Goal: Information Seeking & Learning: Learn about a topic

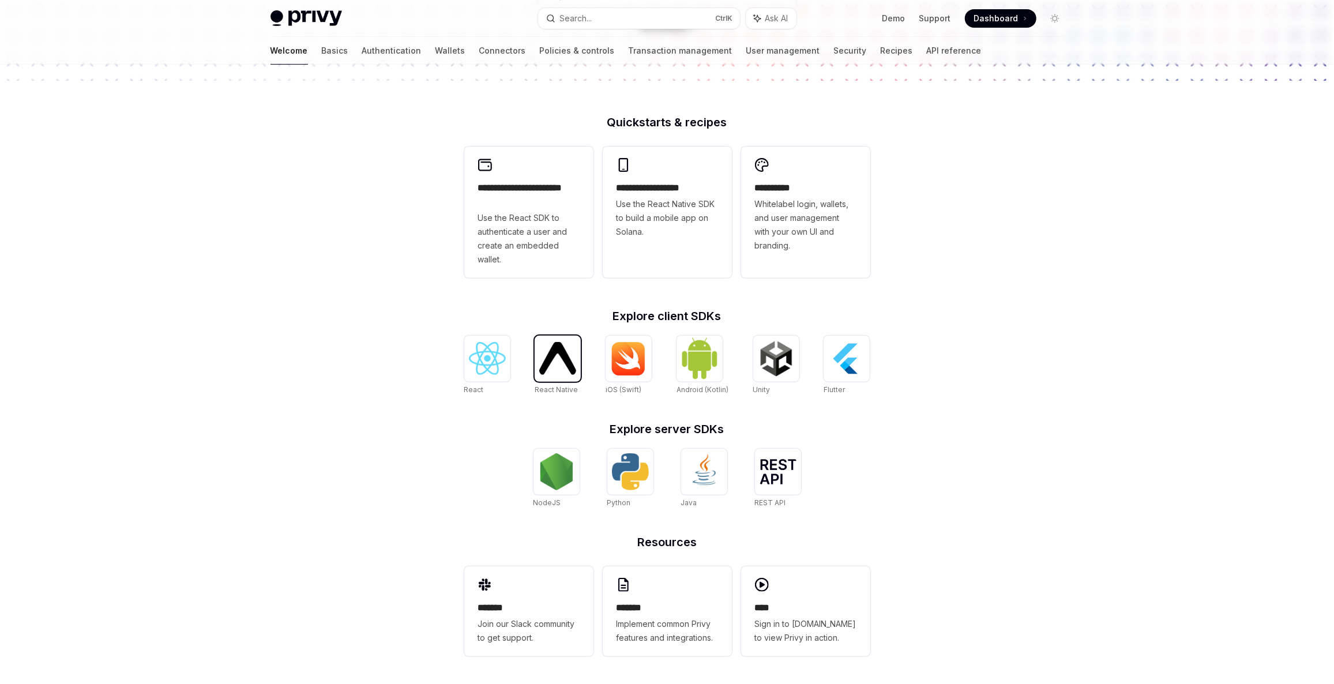
scroll to position [260, 0]
click at [547, 361] on img at bounding box center [557, 358] width 37 height 33
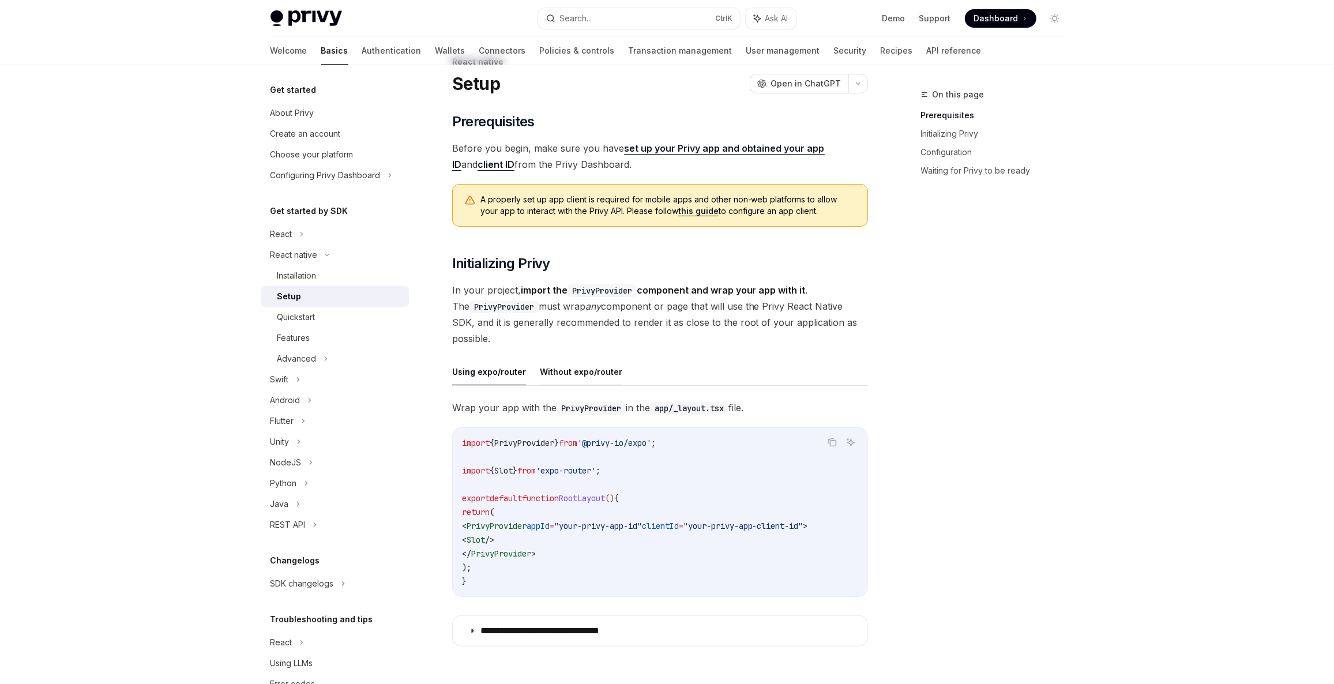
scroll to position [87, 0]
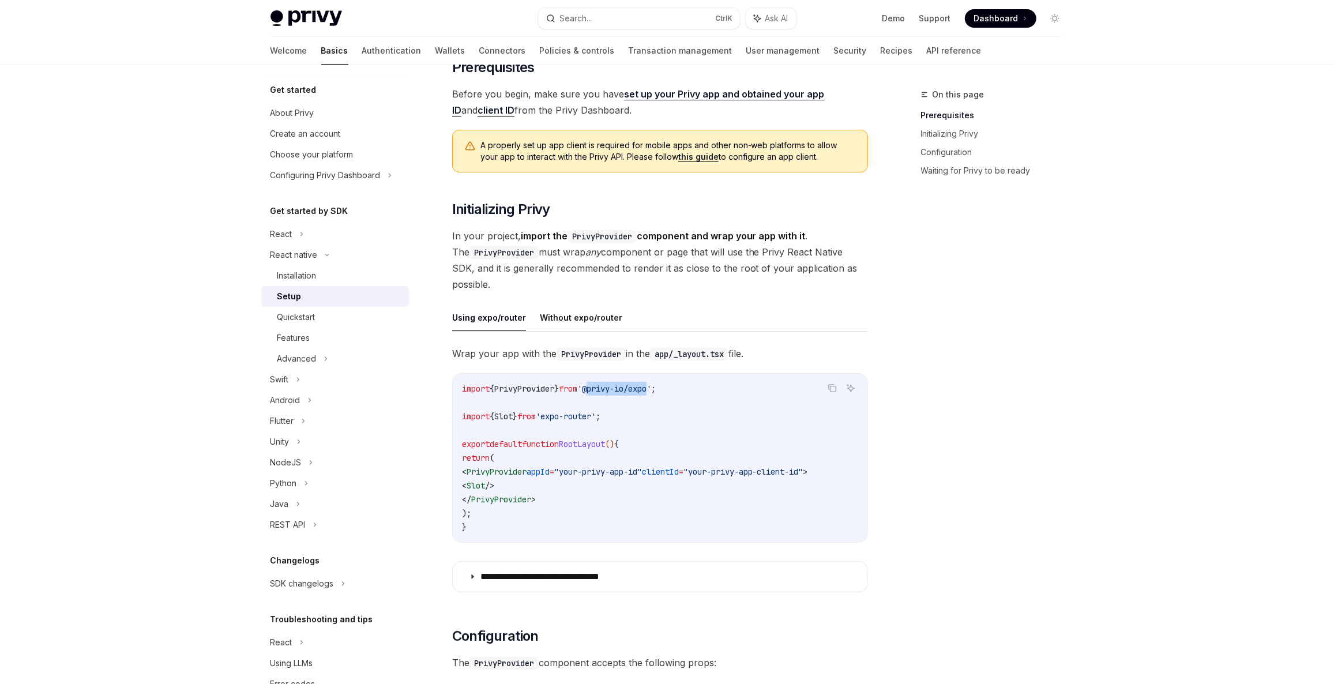
drag, startPoint x: 602, startPoint y: 382, endPoint x: 665, endPoint y: 389, distance: 63.8
click at [651, 389] on span "'@privy-io/expo'" at bounding box center [614, 389] width 74 height 10
copy span "@privy-io/exp"
copy span "@privy-io/expo"
click at [698, 317] on ul "Using expo/router Without expo/router" at bounding box center [660, 318] width 416 height 28
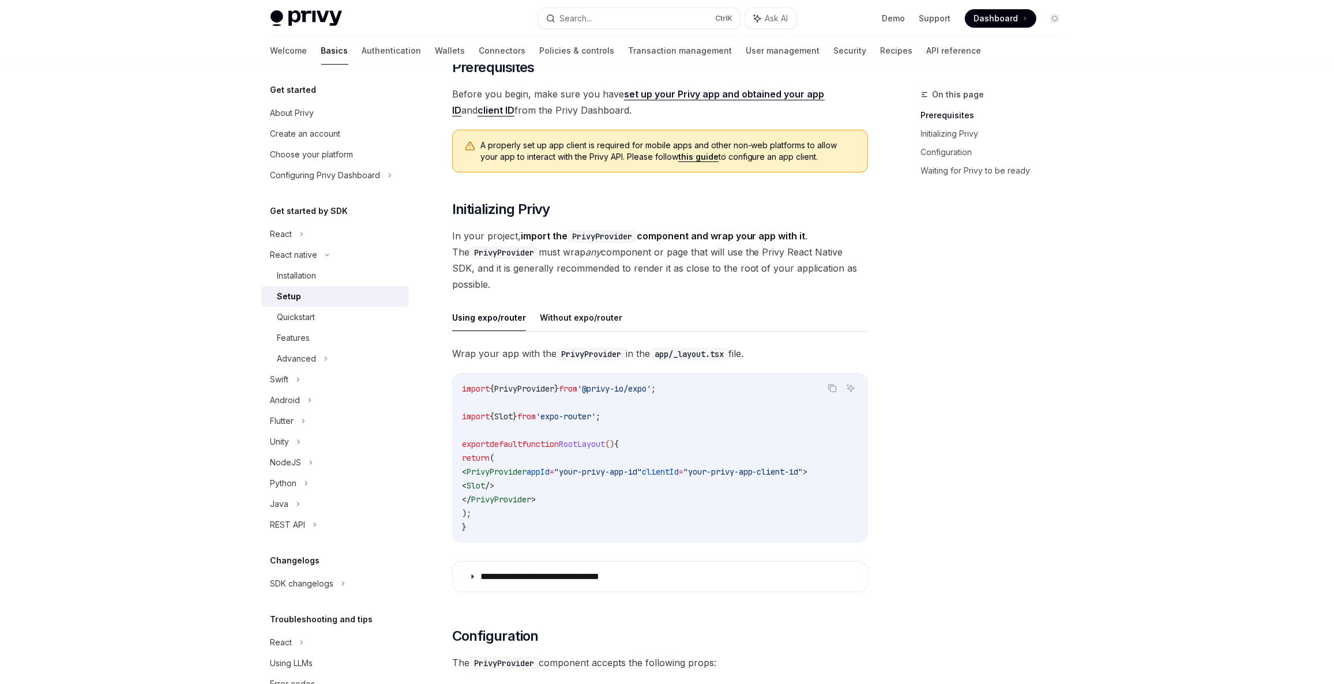
scroll to position [32, 0]
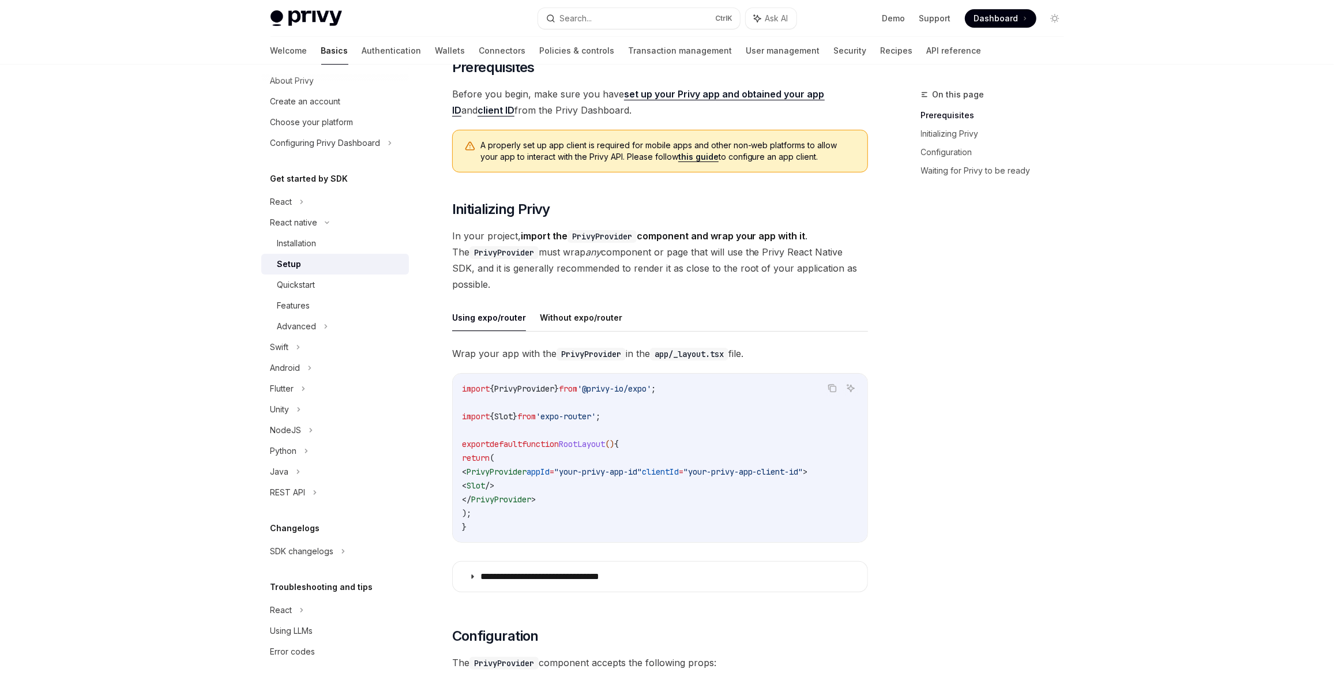
click at [363, 561] on div "Get started About Privy Create an account Choose your platform Configuring Priv…" at bounding box center [335, 356] width 148 height 611
click at [363, 555] on div "SDK changelogs" at bounding box center [335, 551] width 148 height 21
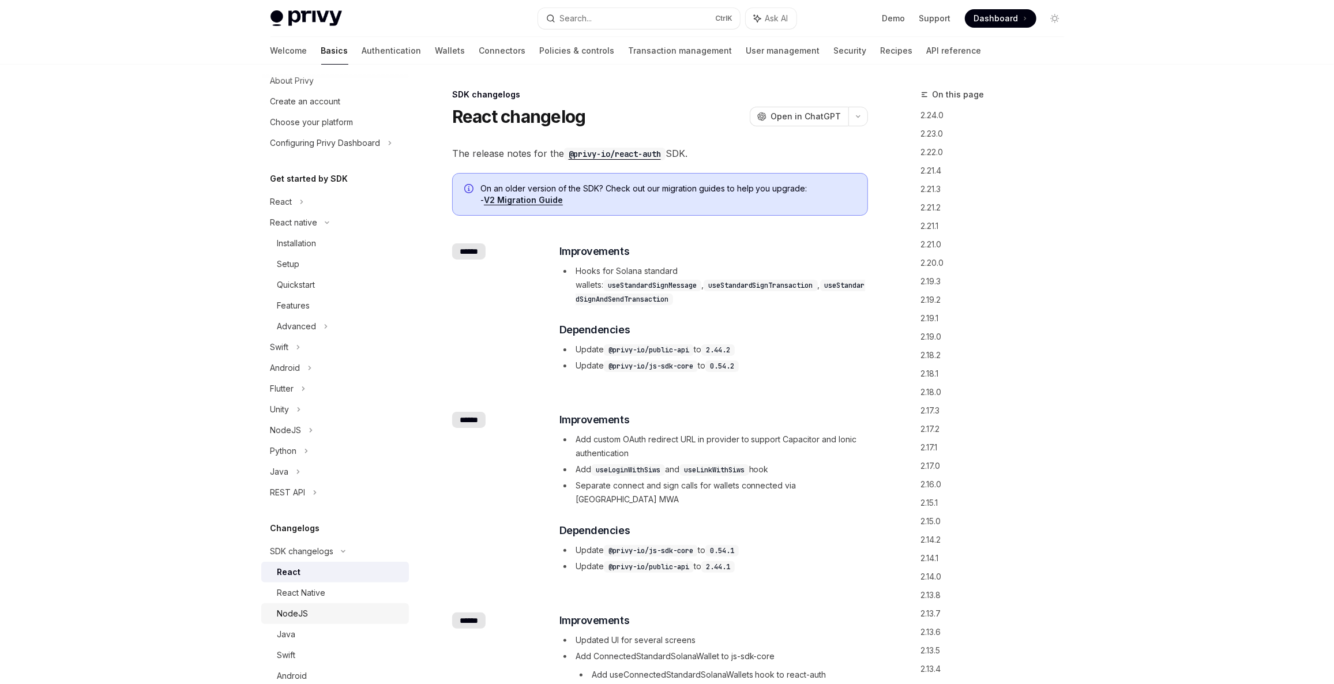
scroll to position [207, 0]
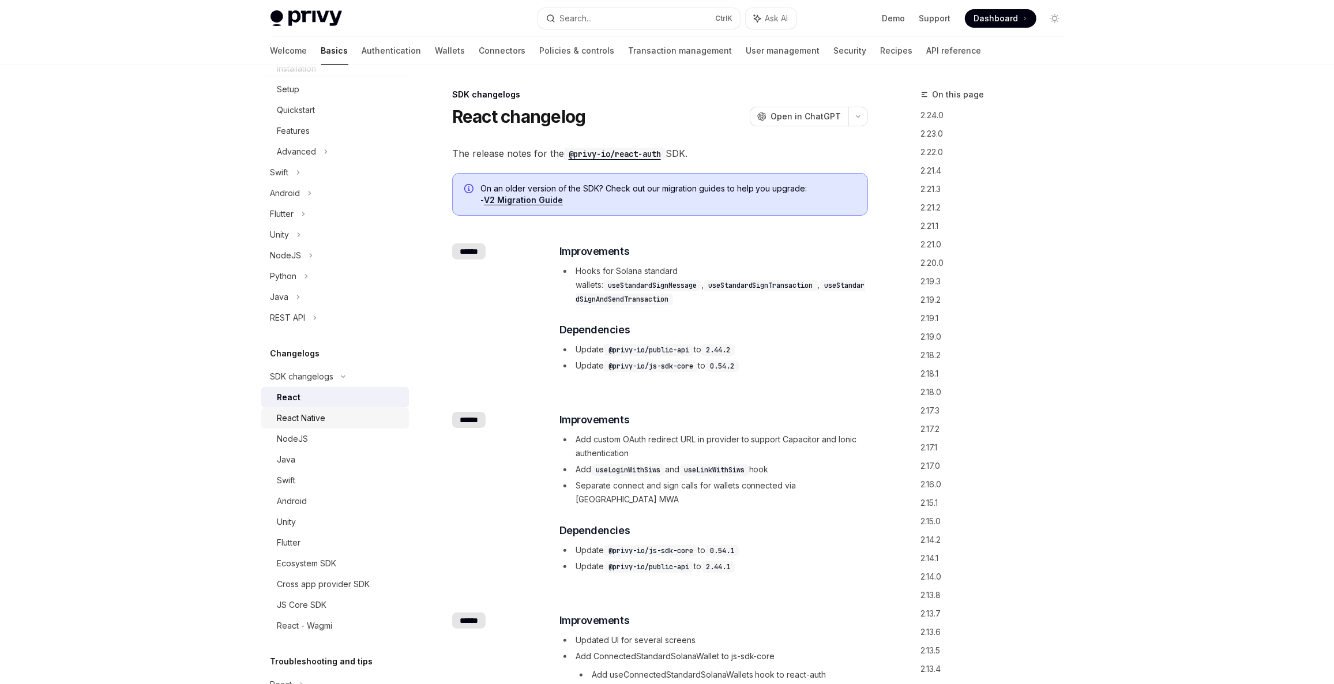
click at [332, 419] on div "React Native" at bounding box center [339, 418] width 125 height 14
type textarea "*"
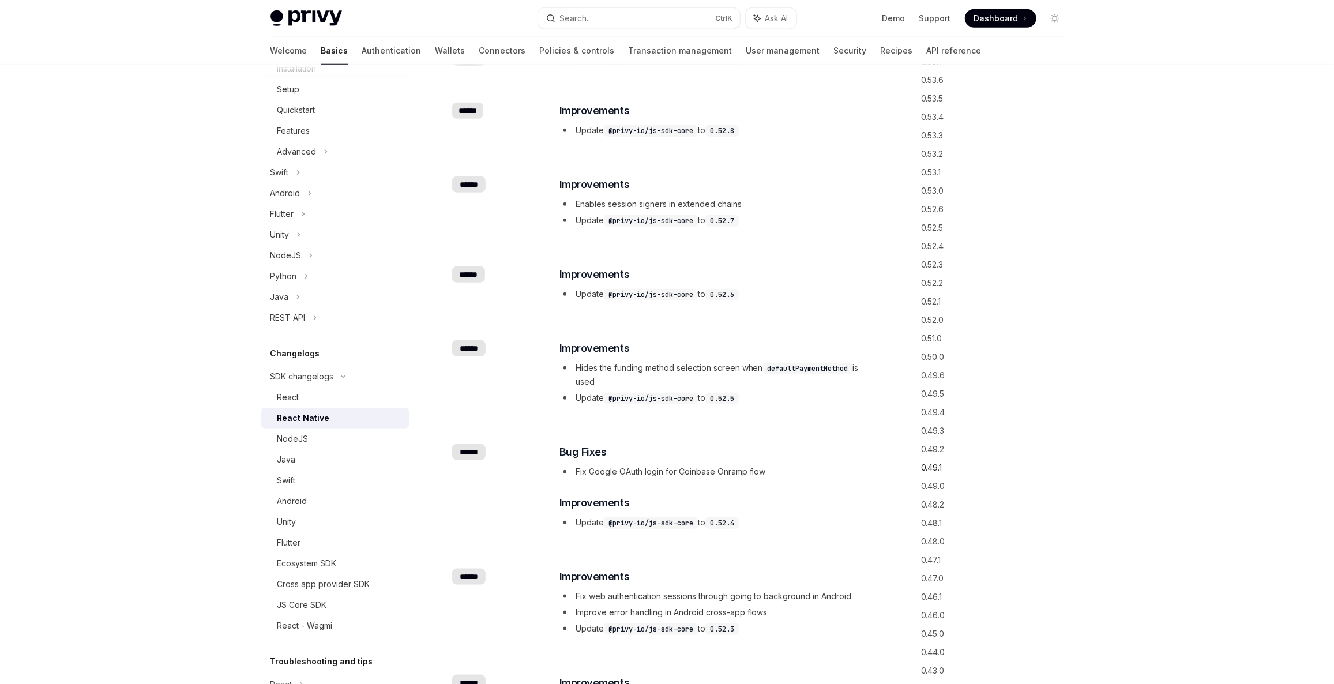
scroll to position [524, 0]
click at [944, 346] on link "0.50.0" at bounding box center [997, 348] width 152 height 18
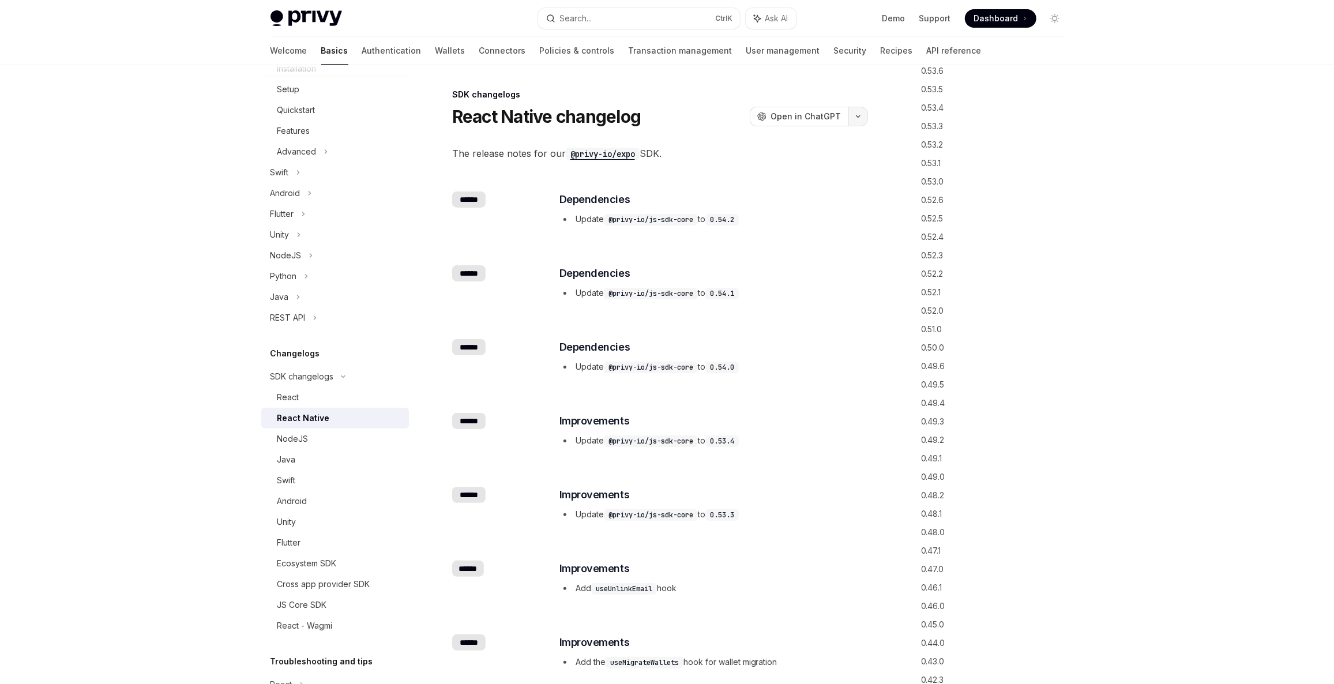
click at [867, 114] on button "button" at bounding box center [859, 117] width 20 height 20
click at [857, 117] on icon "button" at bounding box center [858, 116] width 14 height 5
click at [813, 119] on span "Open in ChatGPT" at bounding box center [806, 117] width 70 height 12
click at [775, 223] on li "Update @privy-io/js-sdk-core to 0.54.2" at bounding box center [713, 219] width 307 height 14
click at [858, 118] on button "button" at bounding box center [859, 117] width 20 height 20
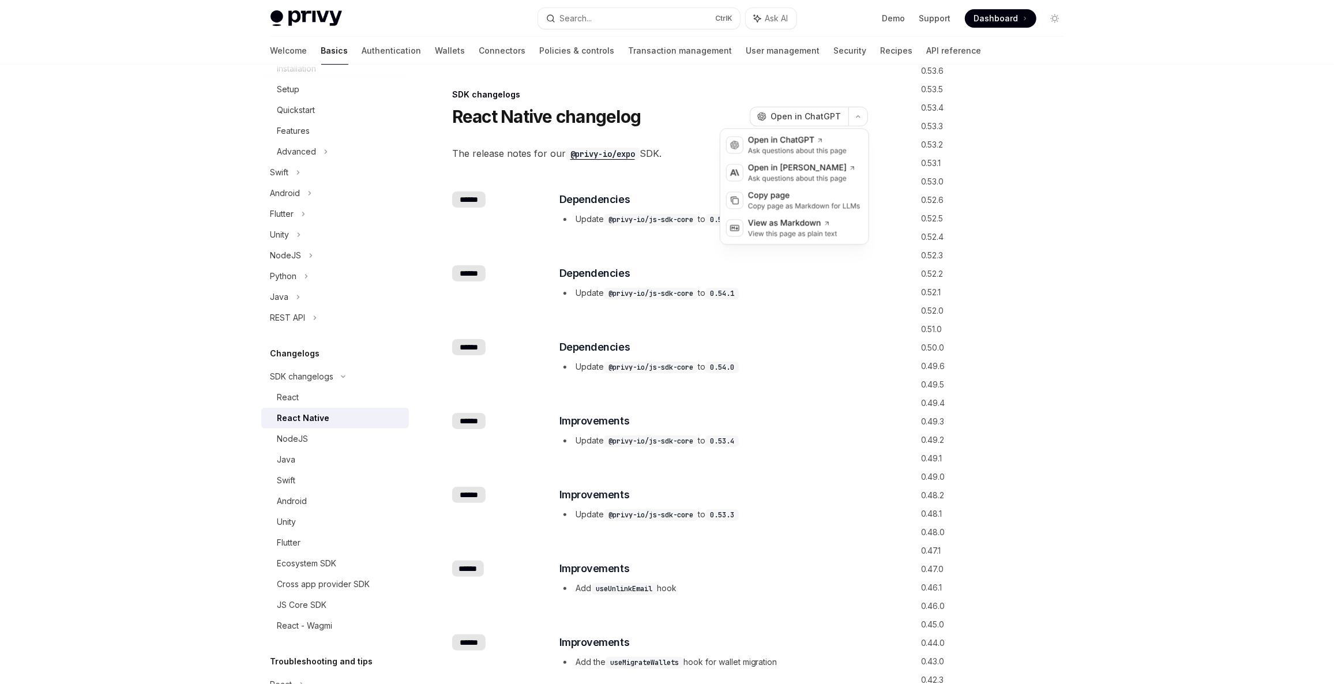
click at [865, 475] on div "​ ****** ​ Improvements Update @privy-io/js-sdk-core to 0.53.3" at bounding box center [660, 505] width 416 height 74
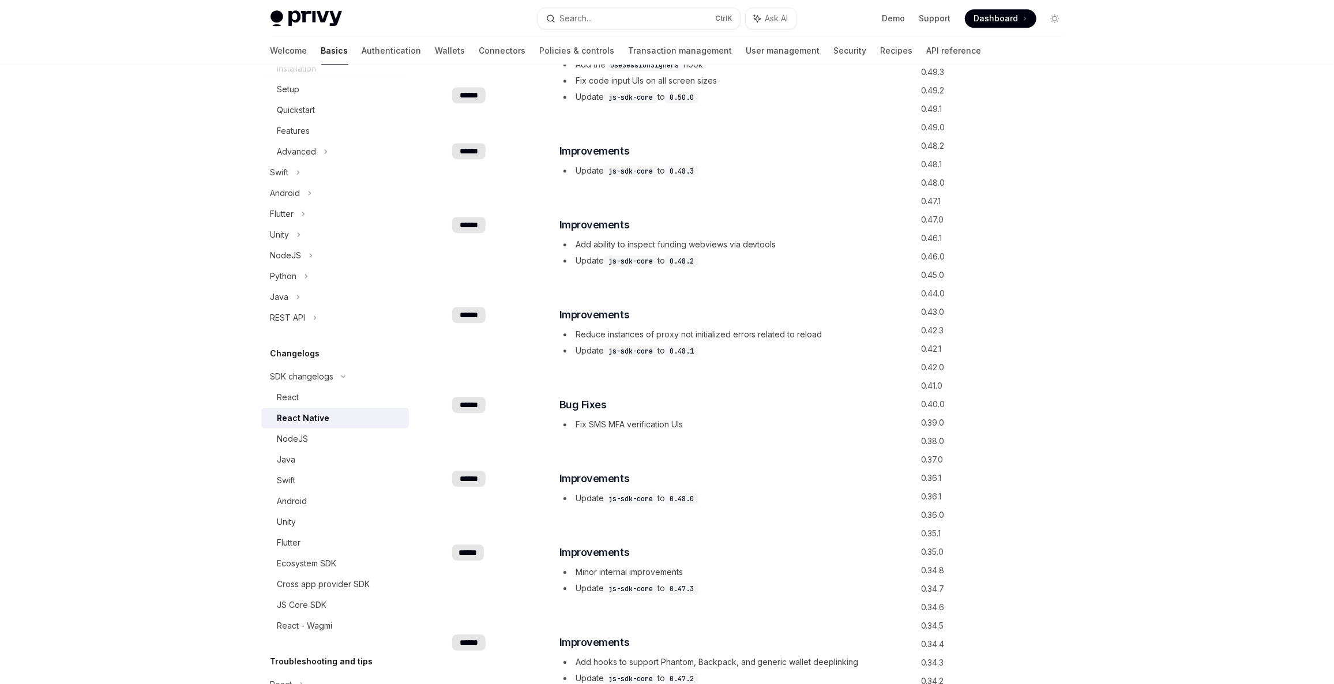
scroll to position [524, 0]
click at [940, 330] on link "0.51.0" at bounding box center [997, 329] width 152 height 18
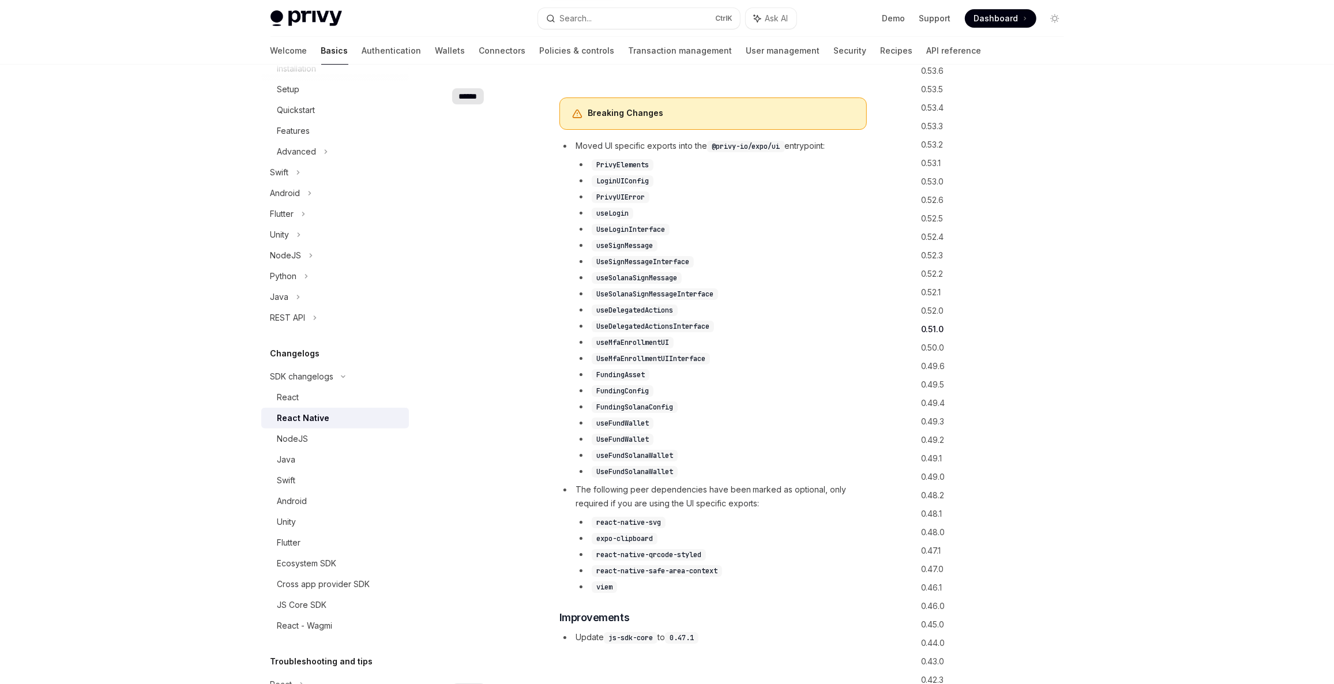
scroll to position [3847, 0]
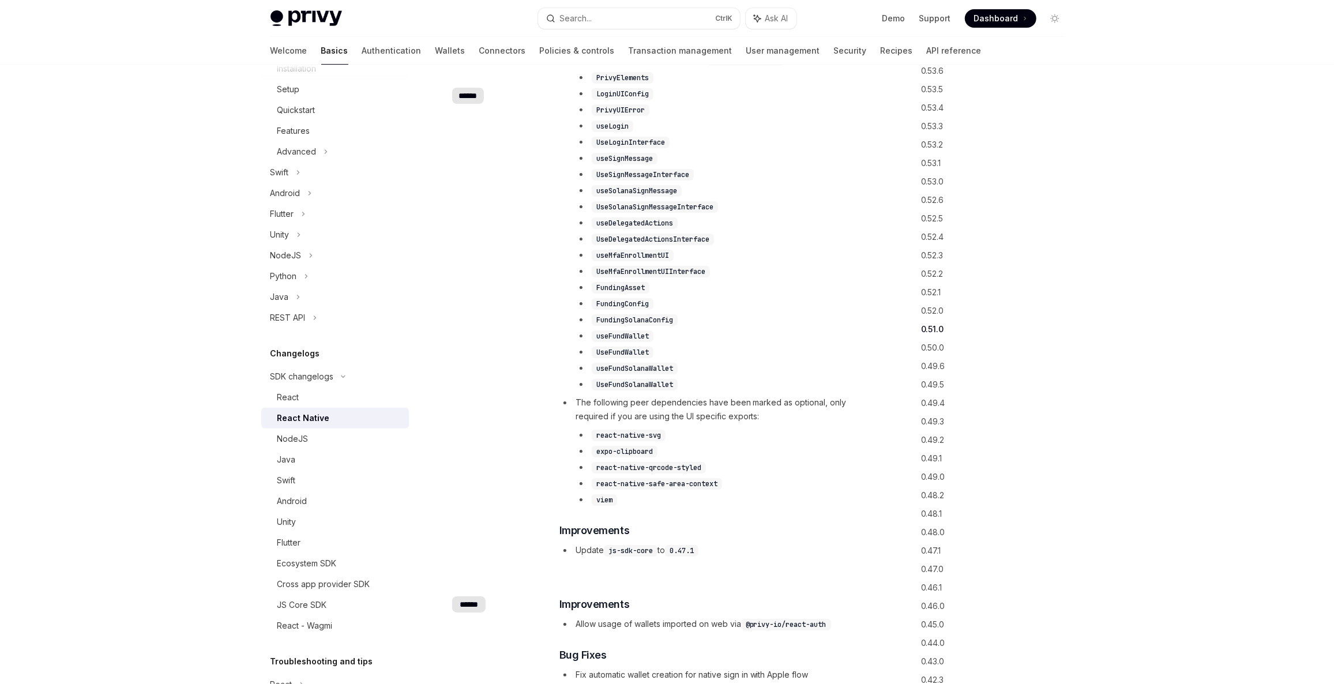
click at [757, 400] on span "The following peer dependencies have been marked as optional, only required if …" at bounding box center [711, 409] width 271 height 24
drag, startPoint x: 757, startPoint y: 400, endPoint x: 734, endPoint y: 424, distance: 32.6
click at [734, 424] on li "The following peer dependencies have been marked as optional, only required if …" at bounding box center [713, 451] width 307 height 111
click at [632, 433] on code "react-native-svg" at bounding box center [629, 436] width 74 height 12
click at [630, 433] on code "react-native-svg" at bounding box center [629, 436] width 74 height 12
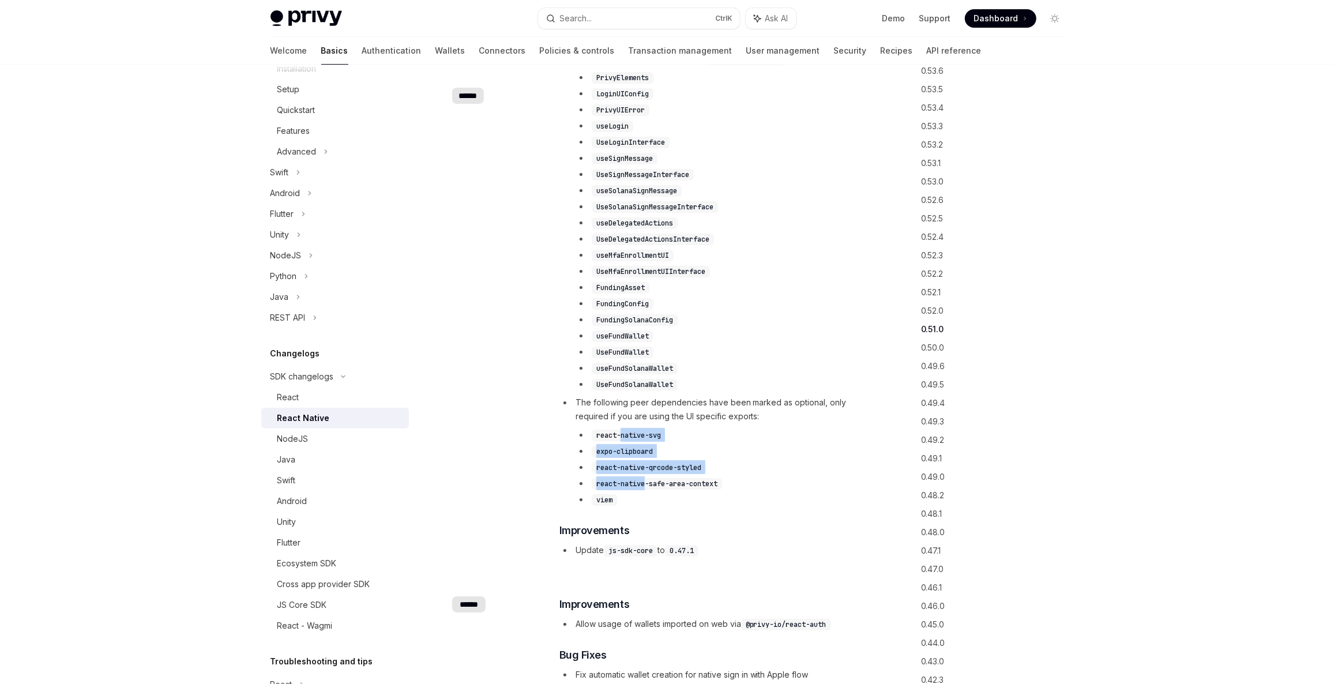
drag, startPoint x: 630, startPoint y: 433, endPoint x: 633, endPoint y: 486, distance: 53.1
click at [626, 486] on ul "react-native-svg expo-clipboard react-native-qrcode-styled react-native-safe-ar…" at bounding box center [721, 467] width 291 height 78
click at [634, 486] on code "react-native-safe-area-context" at bounding box center [657, 484] width 130 height 12
click at [621, 493] on li "viem" at bounding box center [721, 500] width 291 height 14
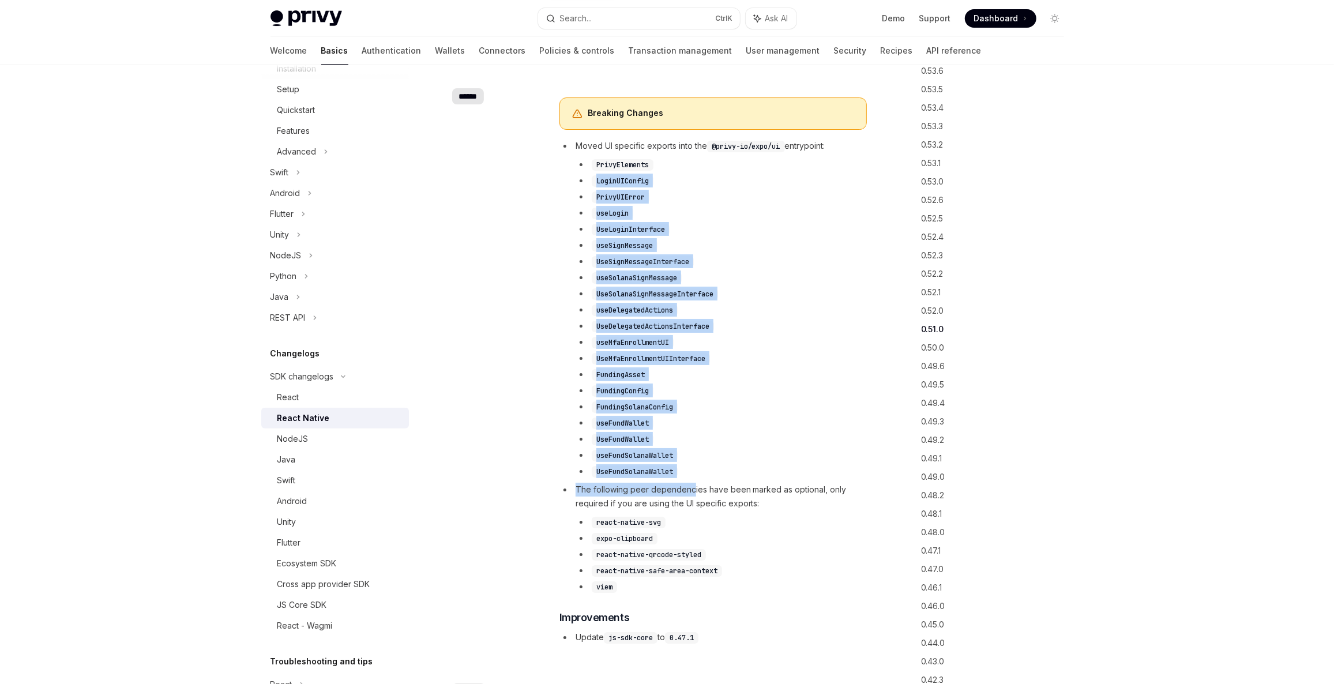
drag, startPoint x: 681, startPoint y: 465, endPoint x: 584, endPoint y: 158, distance: 321.8
click at [584, 174] on ul "Moved UI specific exports into the @privy-io/expo/ui entrypoint: PrivyElements …" at bounding box center [713, 366] width 307 height 455
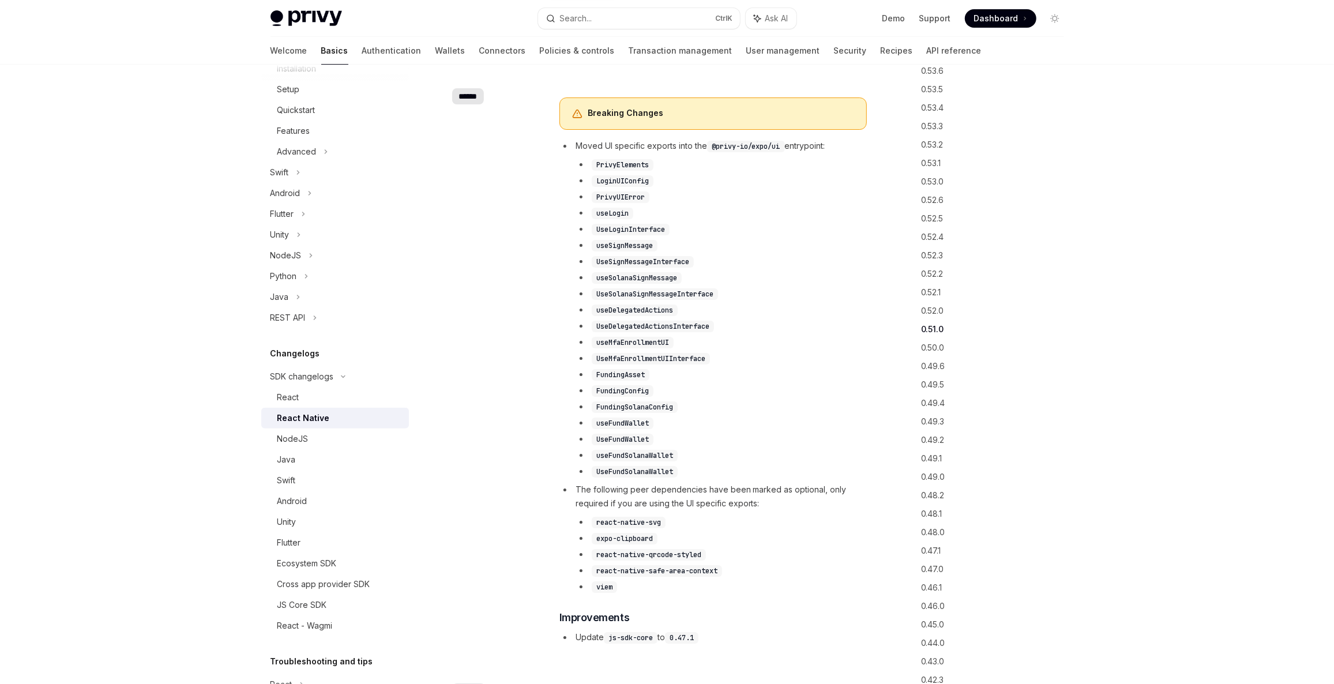
click at [584, 153] on li "Moved UI specific exports into the @privy-io/expo/ui entrypoint: PrivyElements …" at bounding box center [713, 308] width 307 height 339
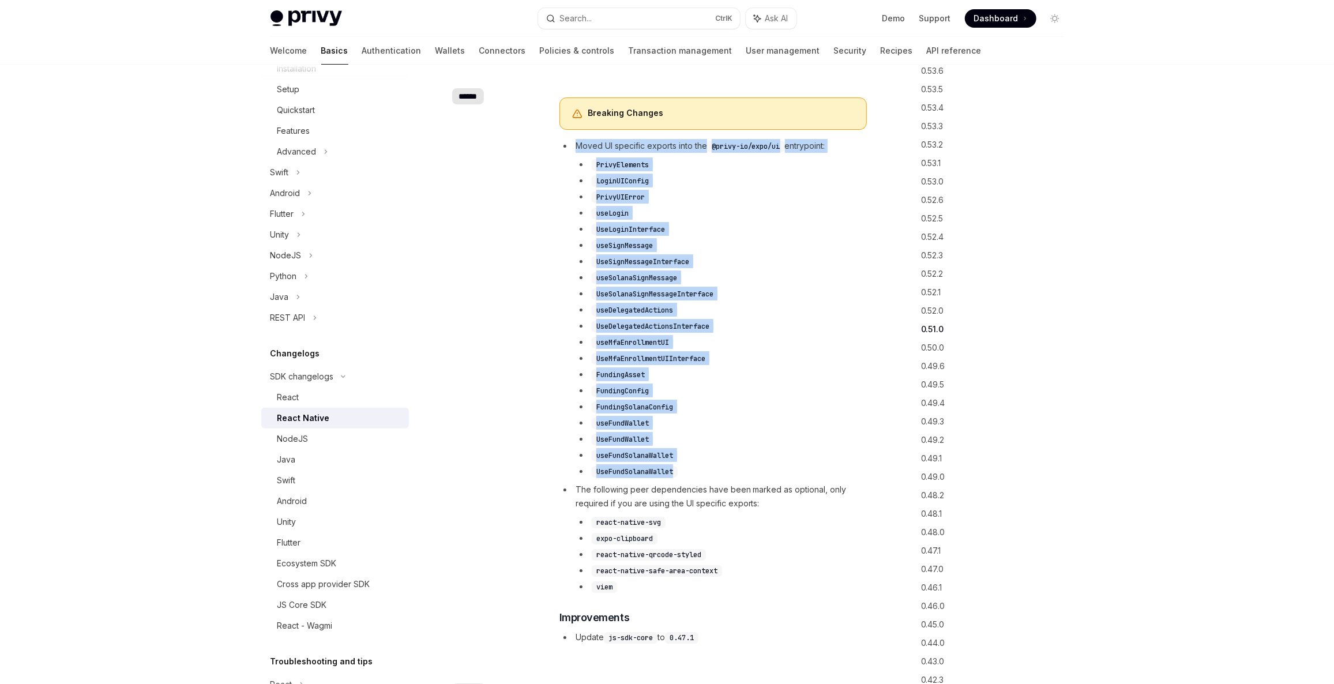
drag, startPoint x: 566, startPoint y: 150, endPoint x: 710, endPoint y: 472, distance: 353.0
click at [710, 472] on li "Moved UI specific exports into the @privy-io/expo/ui entrypoint: PrivyElements …" at bounding box center [713, 308] width 307 height 339
click at [710, 472] on li "UseFundSolanaWallet" at bounding box center [721, 471] width 291 height 14
drag, startPoint x: 710, startPoint y: 472, endPoint x: 565, endPoint y: 178, distance: 328.4
click at [565, 178] on li "Moved UI specific exports into the @privy-io/expo/ui entrypoint: PrivyElements …" at bounding box center [713, 308] width 307 height 339
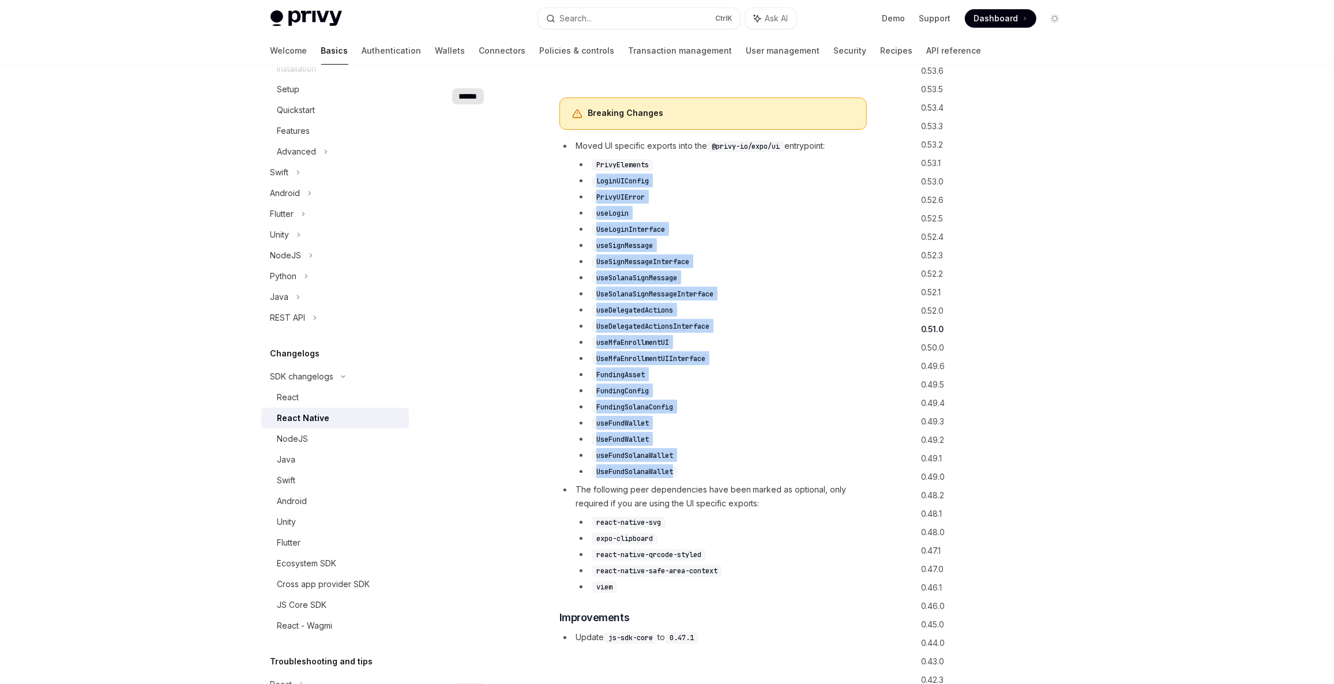
click at [675, 471] on code "UseFundSolanaWallet" at bounding box center [635, 472] width 86 height 12
drag, startPoint x: 675, startPoint y: 471, endPoint x: 597, endPoint y: 163, distance: 317.9
click at [597, 163] on ul "PrivyElements LoginUIConfig PrivyUIError useLogin UseLoginInterface useSignMess…" at bounding box center [721, 317] width 291 height 321
click at [607, 163] on code "PrivyElements" at bounding box center [623, 165] width 62 height 12
drag, startPoint x: 607, startPoint y: 163, endPoint x: 689, endPoint y: 490, distance: 337.9
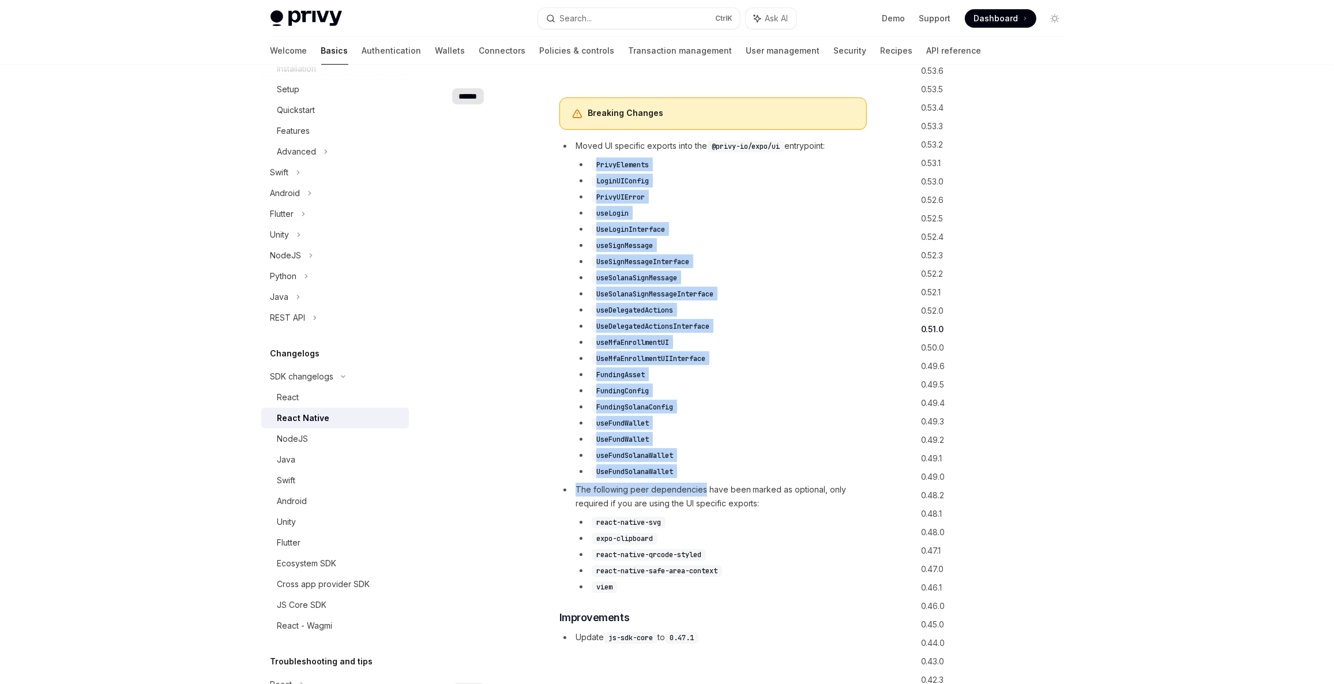
click at [677, 494] on ul "Moved UI specific exports into the @privy-io/expo/ui entrypoint: PrivyElements …" at bounding box center [713, 366] width 307 height 455
click at [691, 476] on ul "Moved UI specific exports into the @privy-io/expo/ui entrypoint: PrivyElements …" at bounding box center [713, 366] width 307 height 455
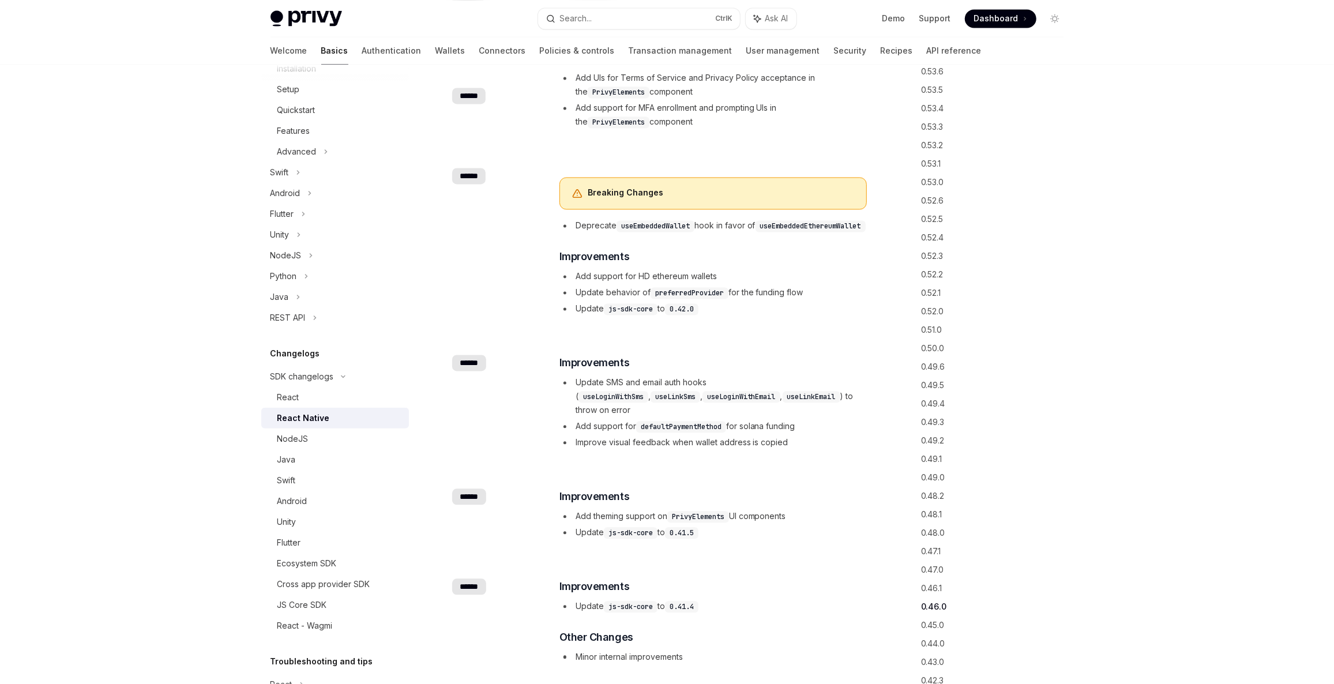
scroll to position [6032, 0]
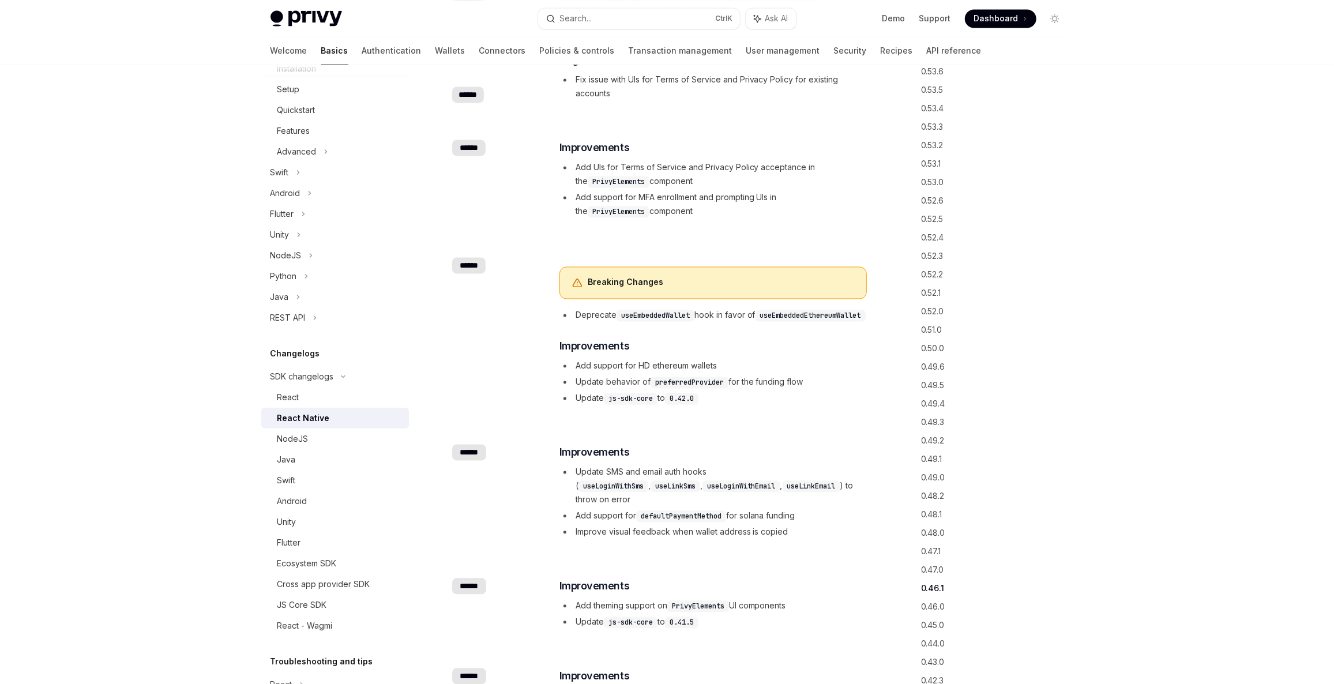
click at [651, 197] on li "Add support for MFA enrollment and prompting UIs in the PrivyElements component" at bounding box center [713, 204] width 307 height 28
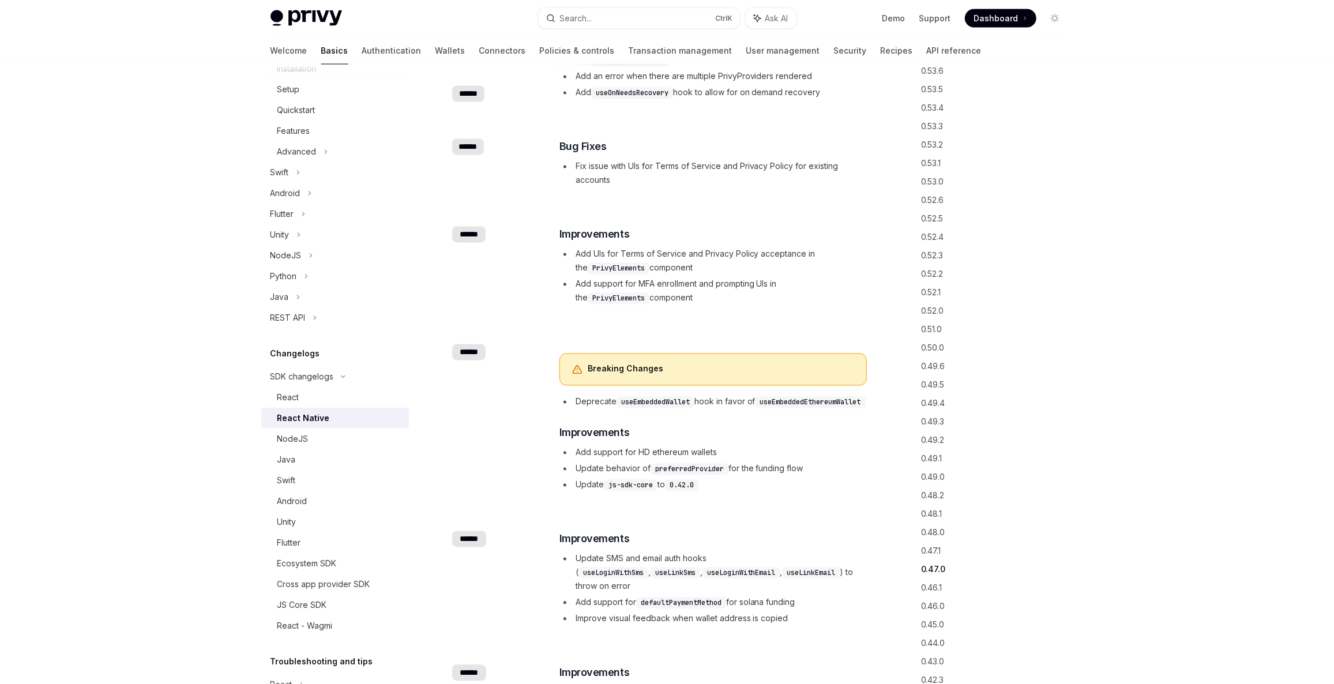
click at [665, 402] on code "useEmbeddedWallet" at bounding box center [656, 403] width 78 height 12
click at [756, 408] on code "useEmbeddedEthereumWallet" at bounding box center [811, 403] width 110 height 12
click at [709, 441] on h3 "​ Improvements" at bounding box center [713, 433] width 307 height 16
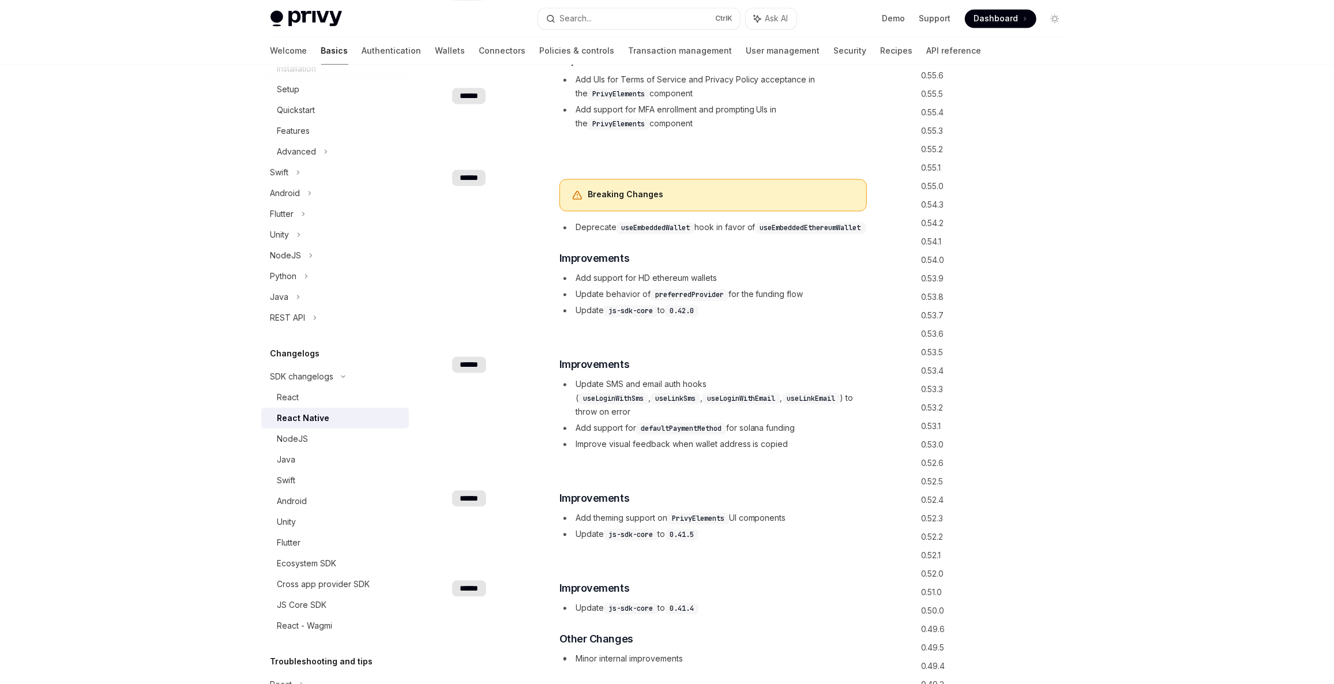
scroll to position [6819, 0]
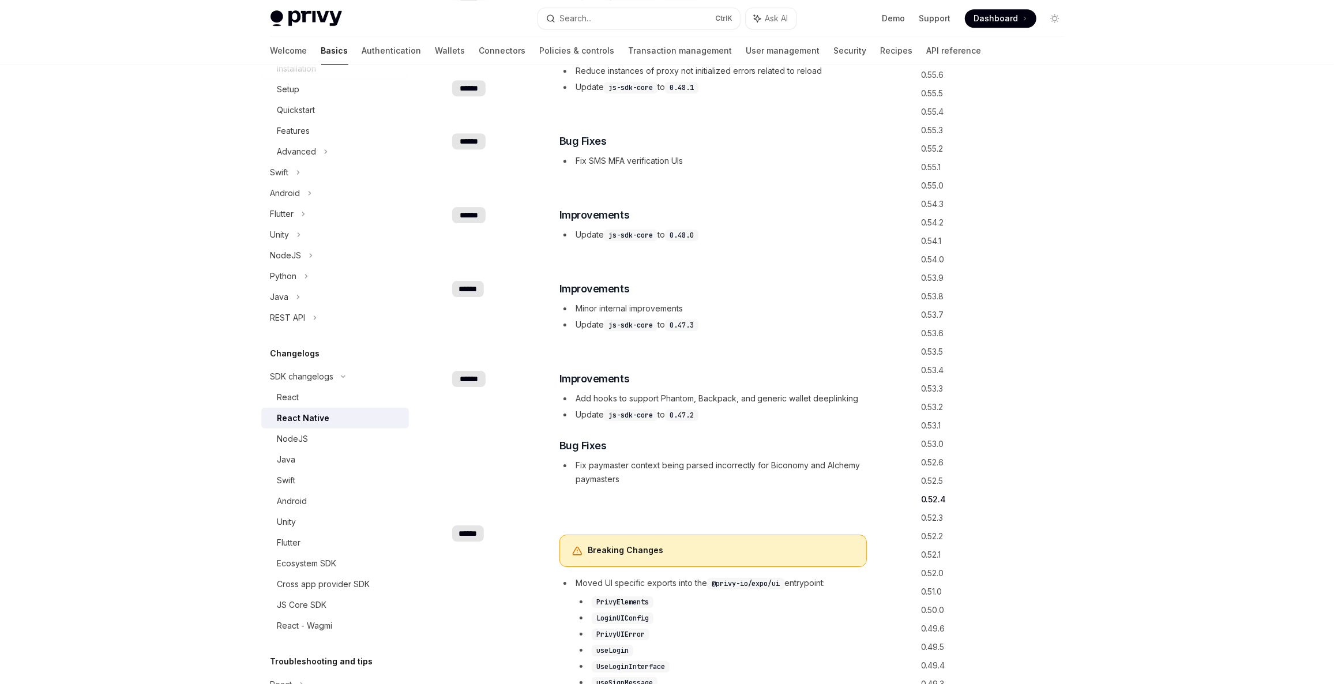
drag, startPoint x: 724, startPoint y: 409, endPoint x: 688, endPoint y: 178, distance: 233.5
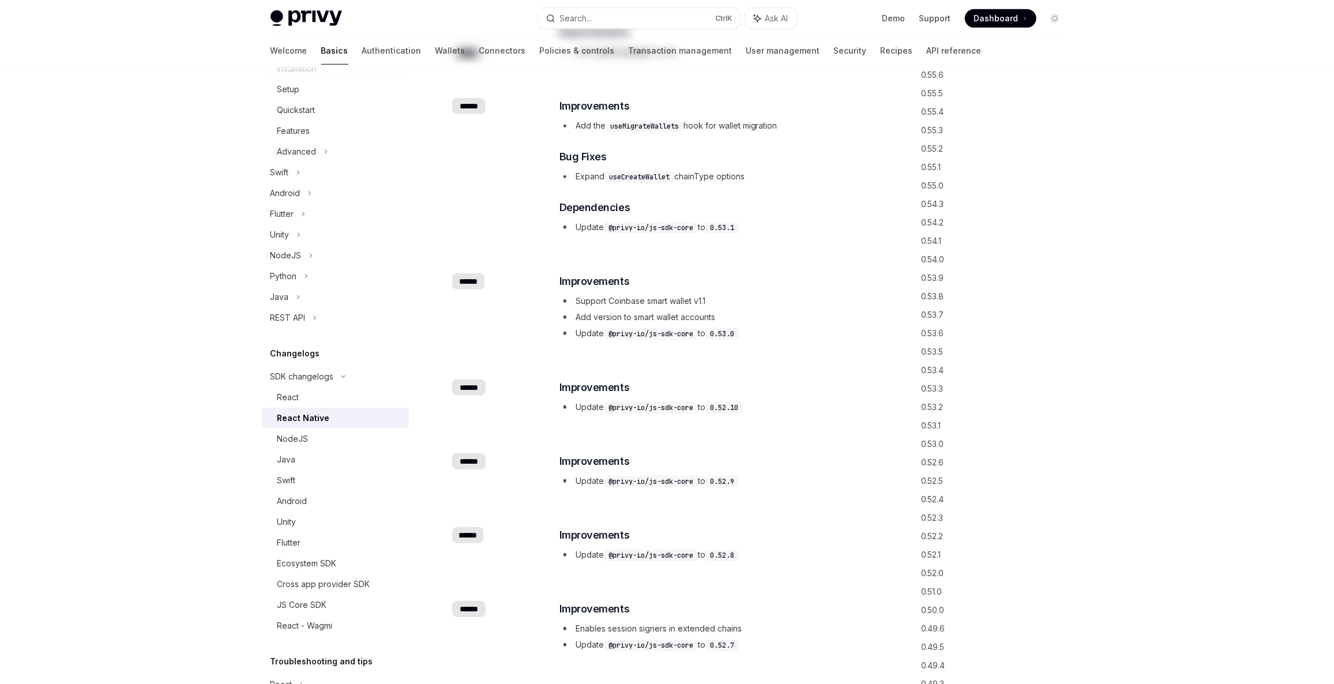
scroll to position [0, 0]
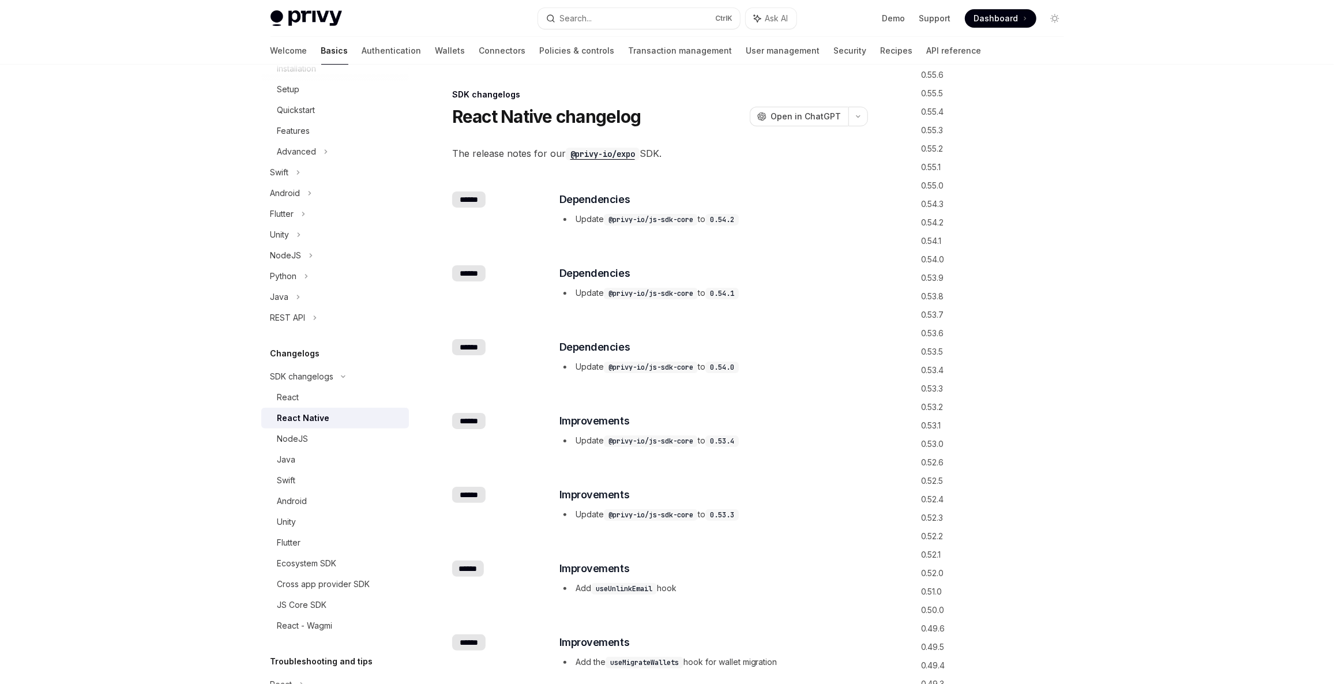
click at [468, 209] on div "​ ****** ​ Dependencies Update @privy-io/js-sdk-core to 0.54.2" at bounding box center [660, 210] width 416 height 74
drag, startPoint x: 469, startPoint y: 204, endPoint x: 532, endPoint y: 207, distance: 63.0
click at [469, 203] on div "******" at bounding box center [468, 200] width 33 height 16
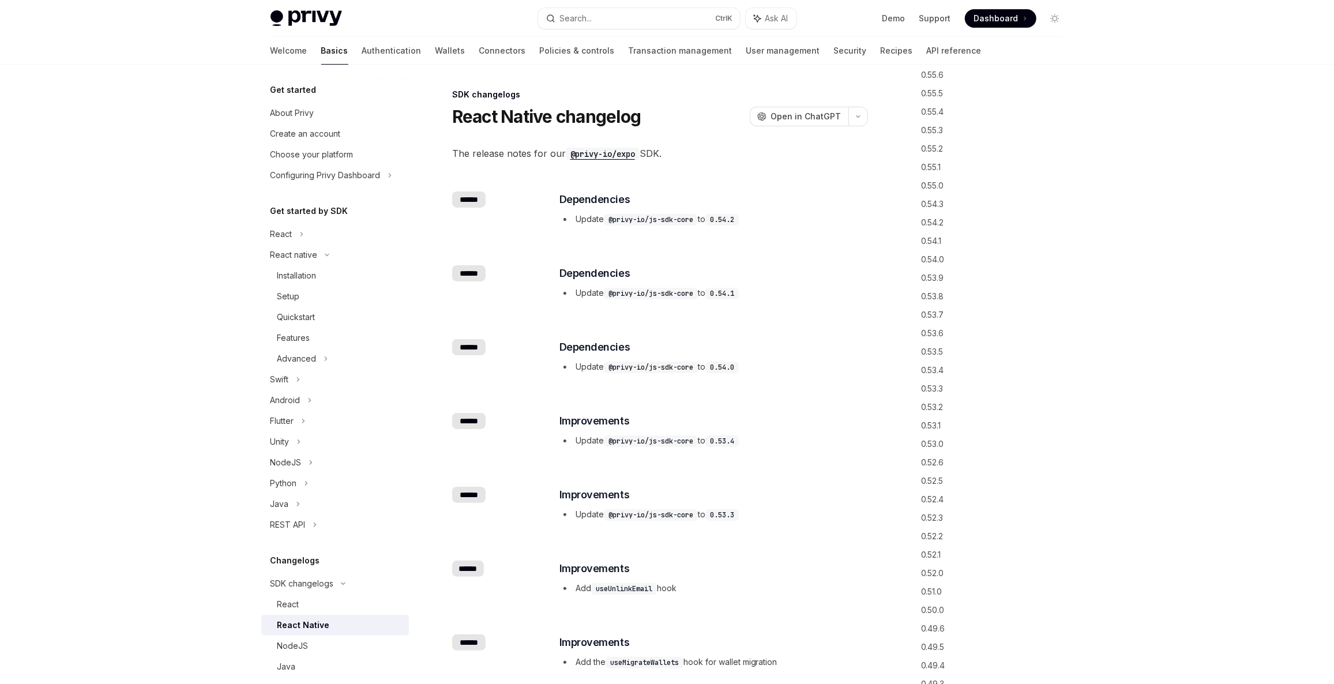
click at [618, 156] on code "@privy-io/expo" at bounding box center [603, 154] width 74 height 13
